Goal: Check status: Check status

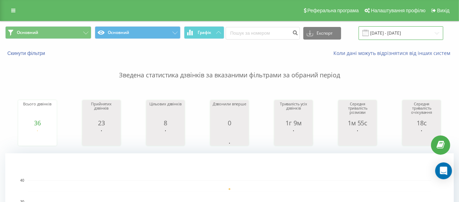
click at [394, 27] on input "[DATE] - [DATE]" at bounding box center [401, 33] width 85 height 14
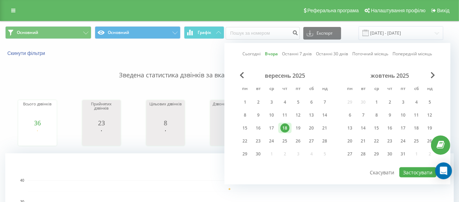
drag, startPoint x: 298, startPoint y: 129, endPoint x: 308, endPoint y: 133, distance: 10.3
click at [298, 129] on div "19" at bounding box center [298, 128] width 9 height 9
click at [416, 165] on div "вересень 2025 пн вт ср чт пт сб нд 1 2 3 4 5 6 7 8 9 10 11 12 13 14 15 16 17 18…" at bounding box center [338, 119] width 198 height 94
click at [407, 172] on button "Застосувати" at bounding box center [418, 172] width 37 height 10
type input "19.09.2025 - 19.09.2025"
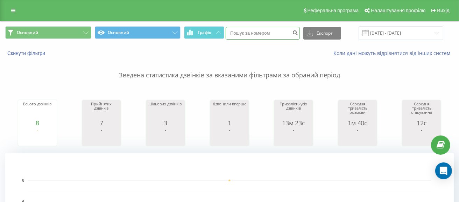
click at [263, 34] on input at bounding box center [263, 33] width 74 height 13
paste input "+380977183511"
click at [294, 30] on input "+380977183511" at bounding box center [263, 33] width 74 height 13
type input "+380977183511"
click at [300, 37] on button "submit" at bounding box center [294, 33] width 9 height 13
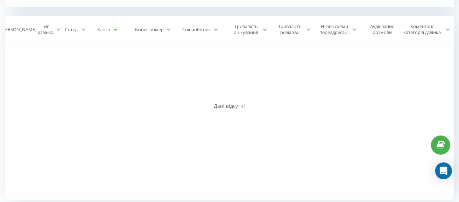
scroll to position [289, 0]
